Goal: Subscribe to service/newsletter

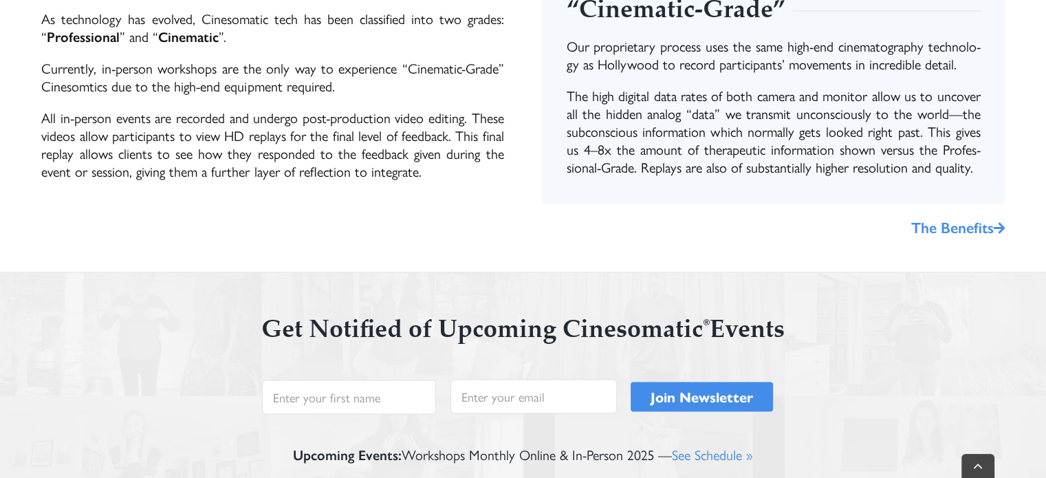
scroll to position [2228, 0]
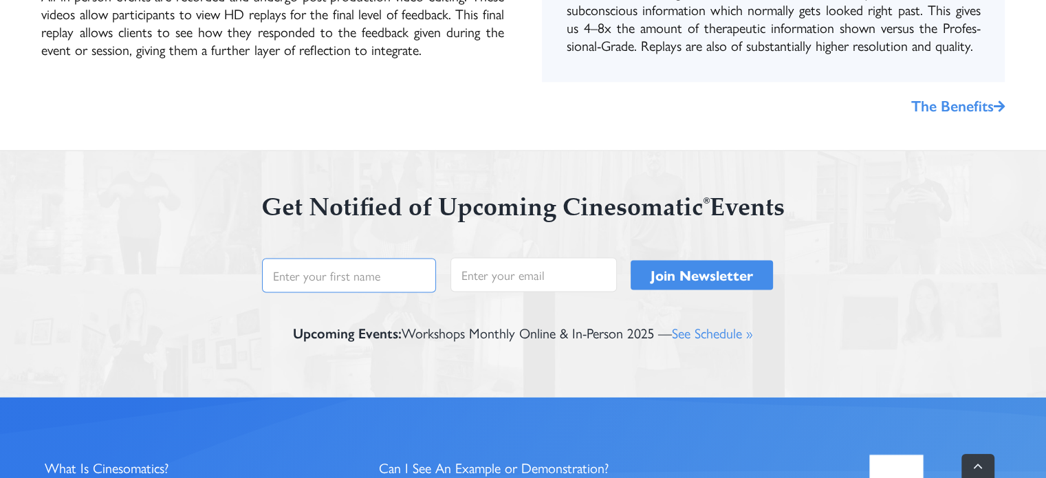
click at [368, 279] on input "First" at bounding box center [349, 275] width 174 height 34
type input "m"
type input "Milena"
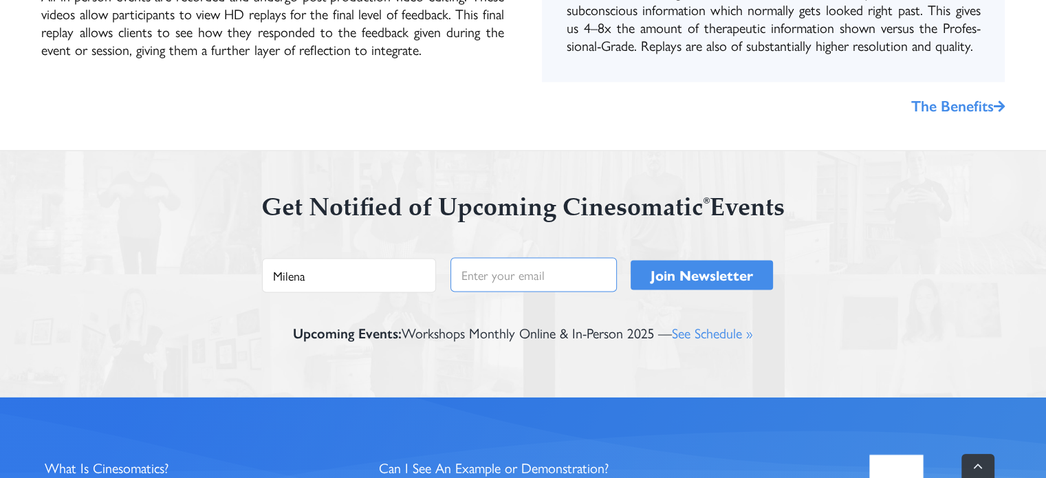
click at [460, 280] on input "Email *" at bounding box center [533, 274] width 166 height 34
type input "[EMAIL_ADDRESS][DOMAIN_NAME]"
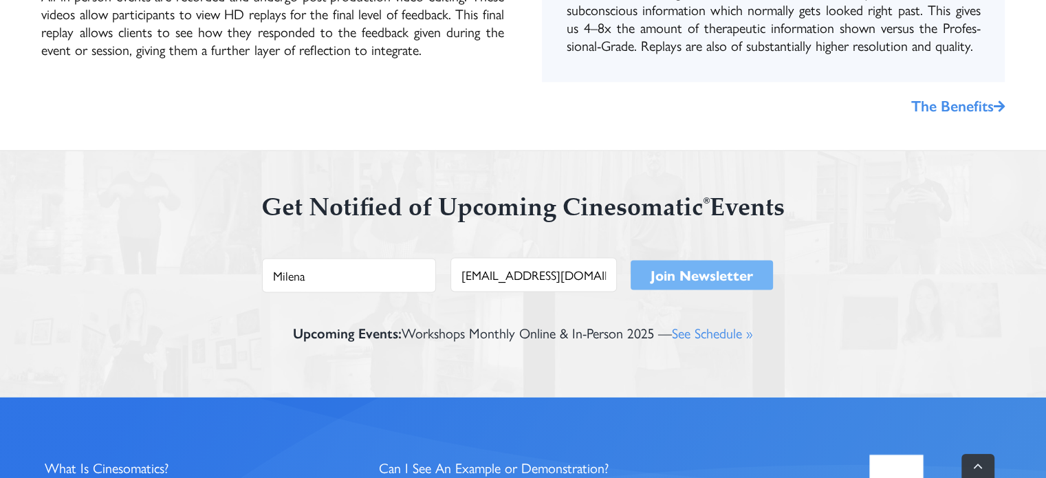
click at [664, 270] on input "Join Newsletter" at bounding box center [701, 275] width 142 height 30
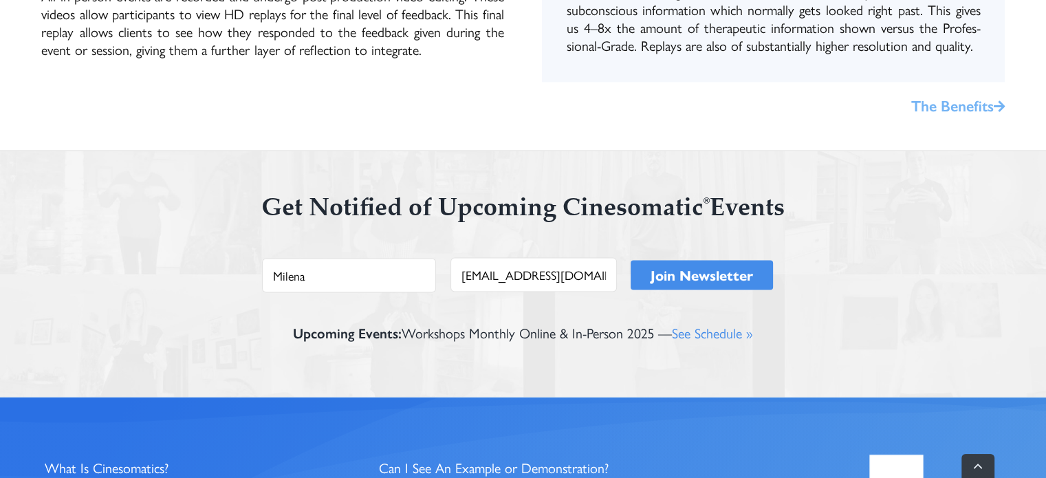
click at [973, 109] on link "The Benefits" at bounding box center [957, 105] width 93 height 22
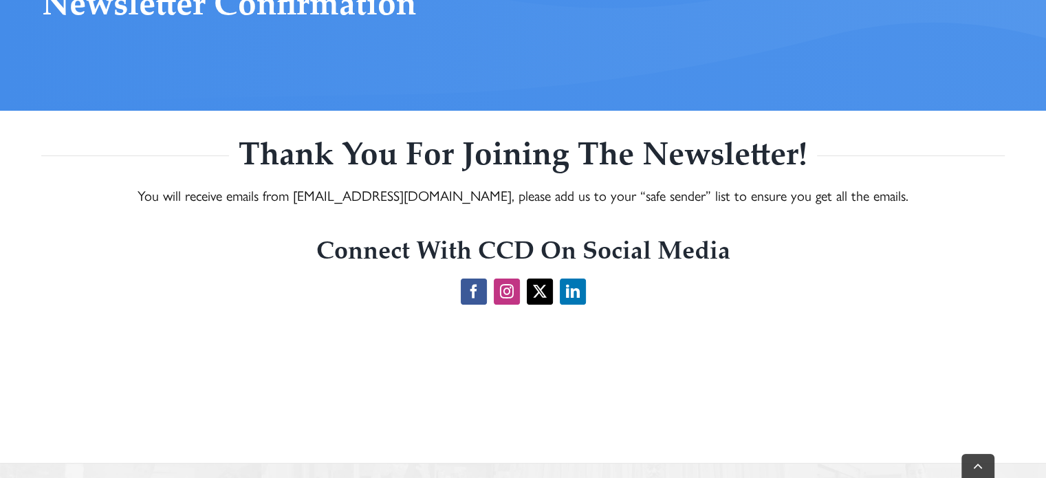
scroll to position [229, 0]
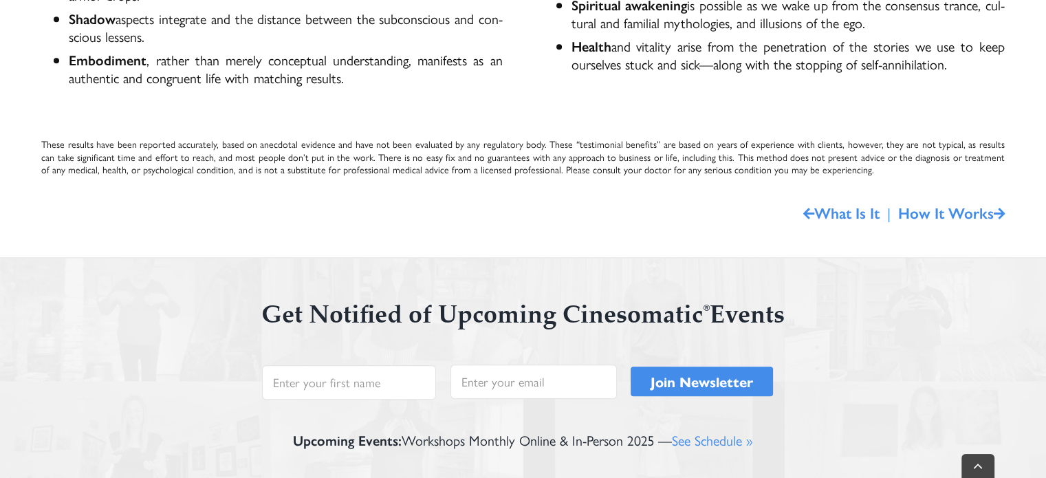
scroll to position [1083, 0]
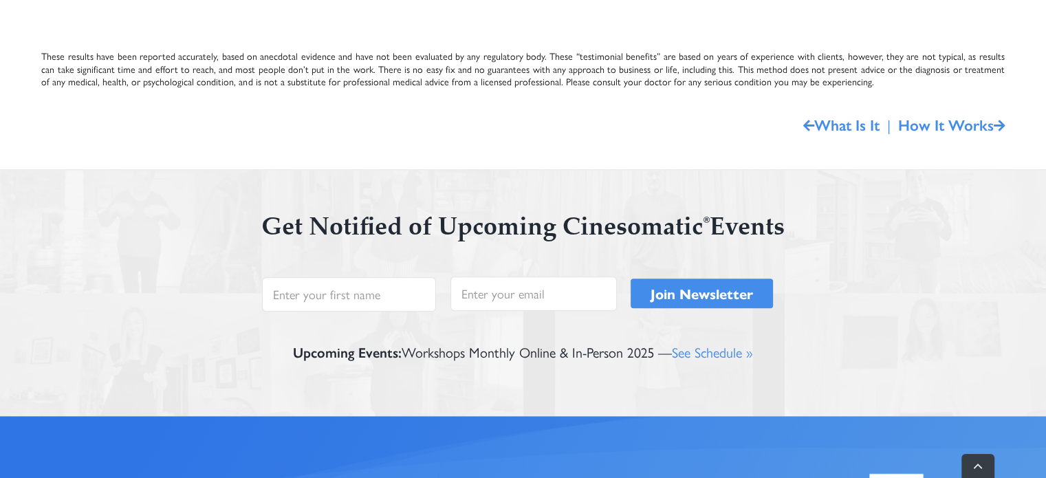
click at [703, 353] on link "See Sched­ule »" at bounding box center [712, 352] width 81 height 20
